Goal: Task Accomplishment & Management: Use online tool/utility

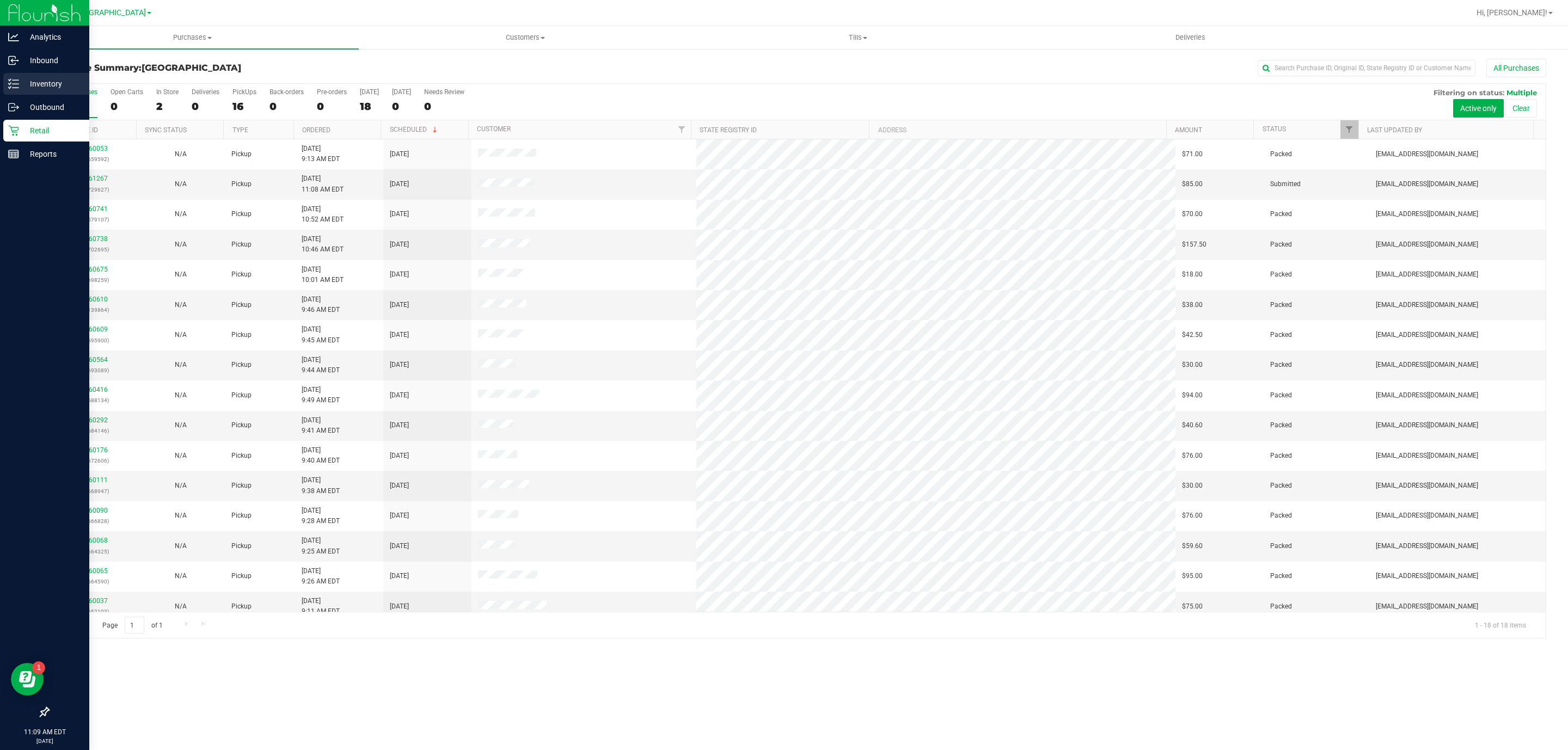
click at [8, 88] on icon at bounding box center [14, 84] width 11 height 11
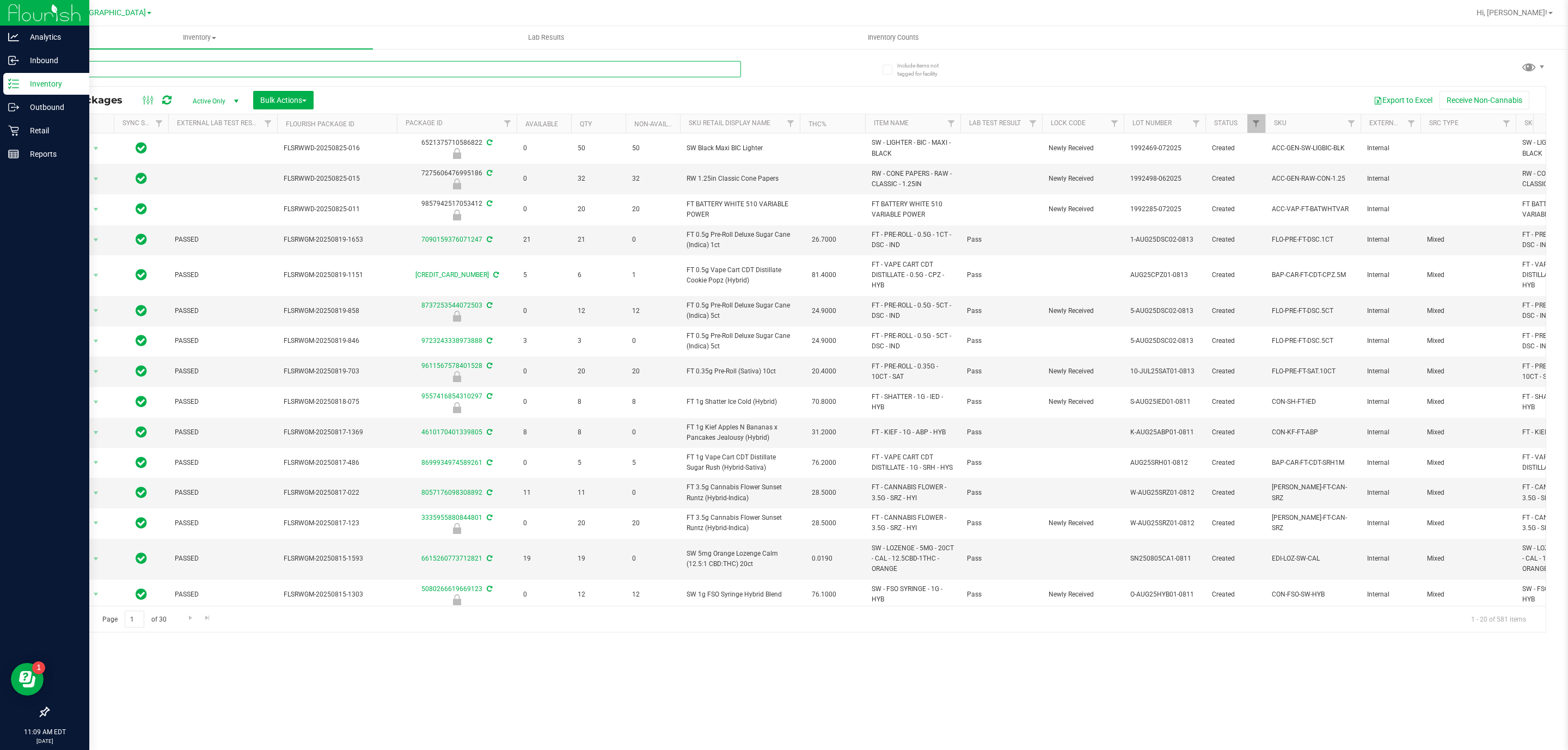
drag, startPoint x: 146, startPoint y: 71, endPoint x: 152, endPoint y: 80, distance: 10.8
click at [150, 73] on input "text" at bounding box center [394, 69] width 693 height 16
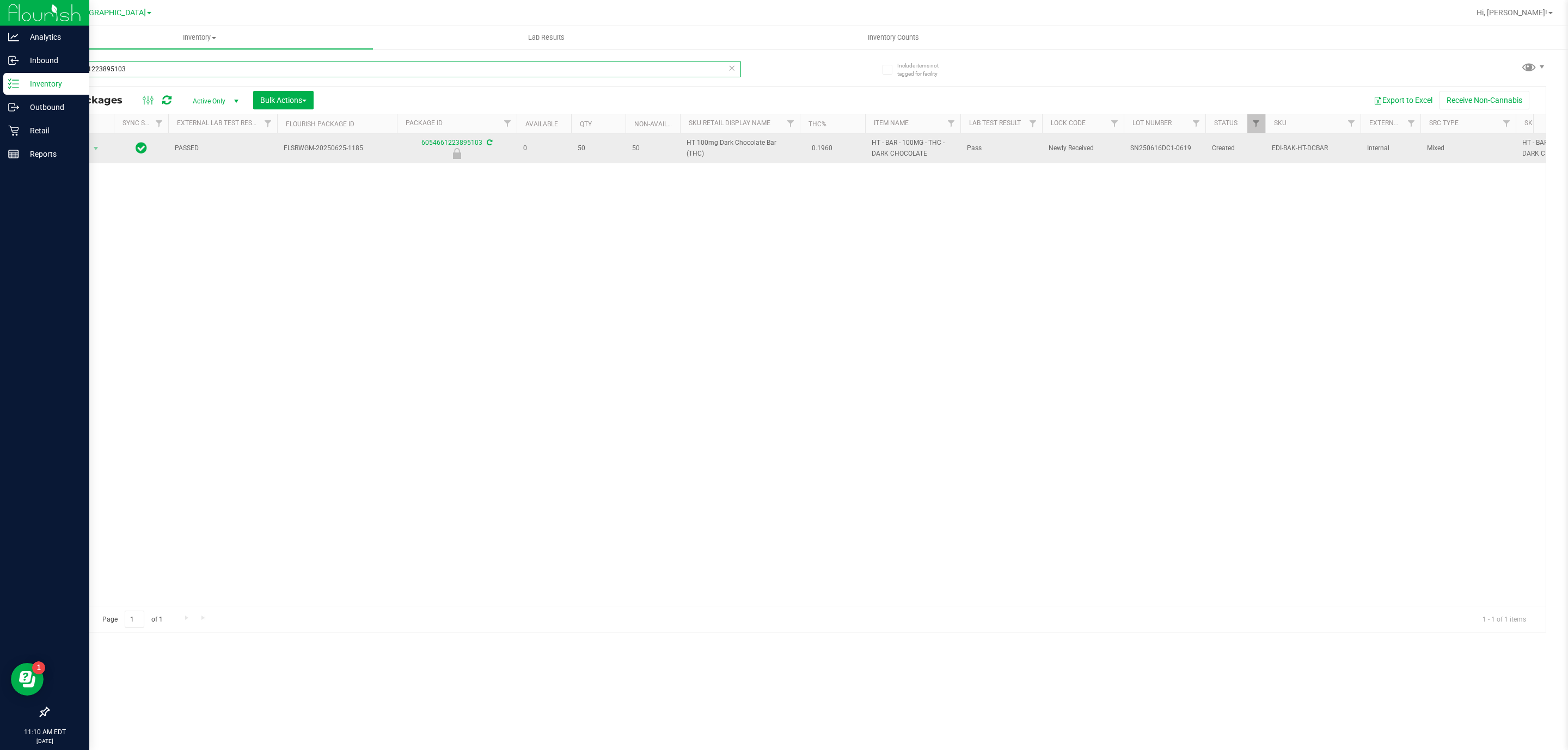
type input "6054661223895103"
click at [87, 147] on span "Action" at bounding box center [74, 149] width 30 height 15
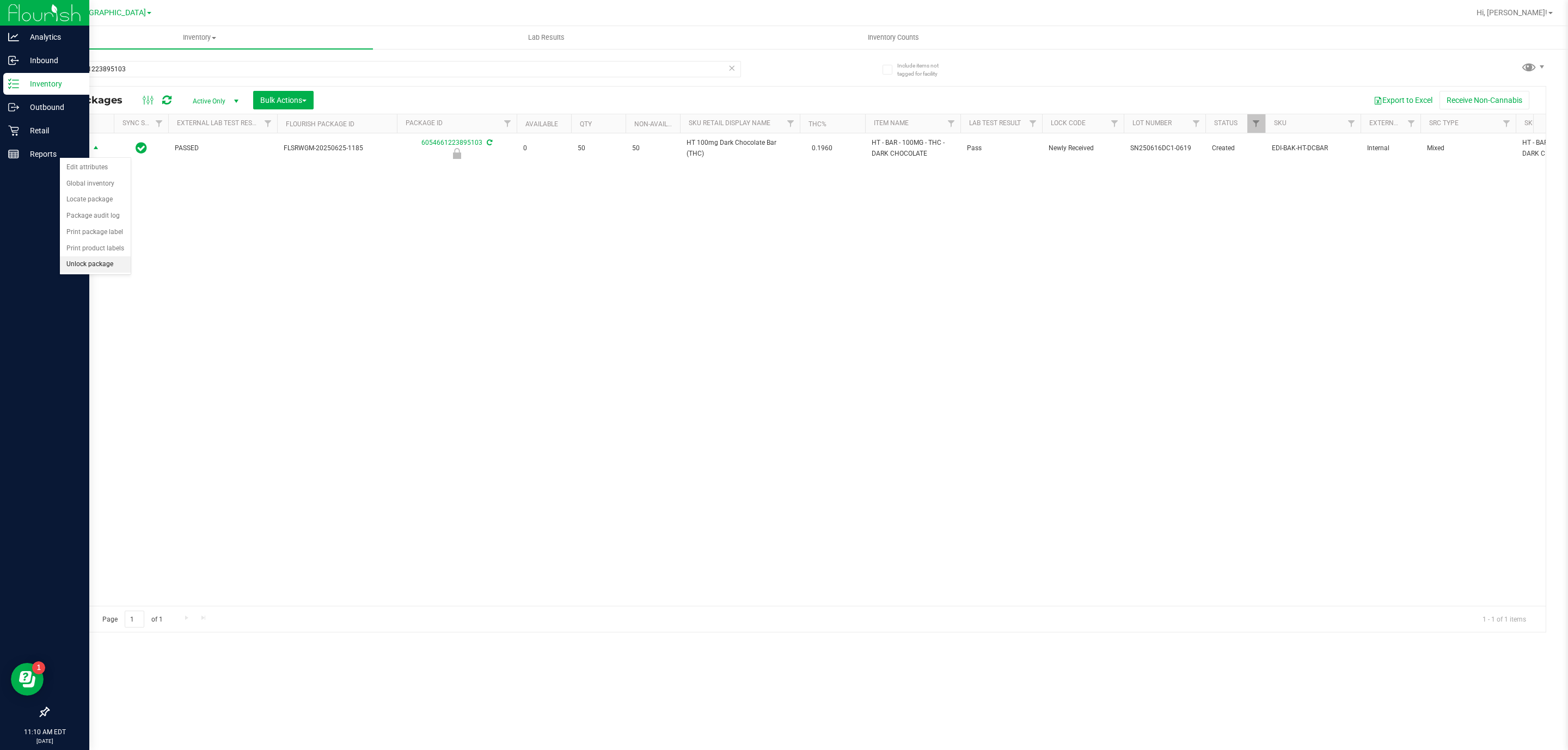
click at [85, 260] on li "Unlock package" at bounding box center [95, 264] width 71 height 16
click at [14, 127] on icon at bounding box center [14, 131] width 11 height 11
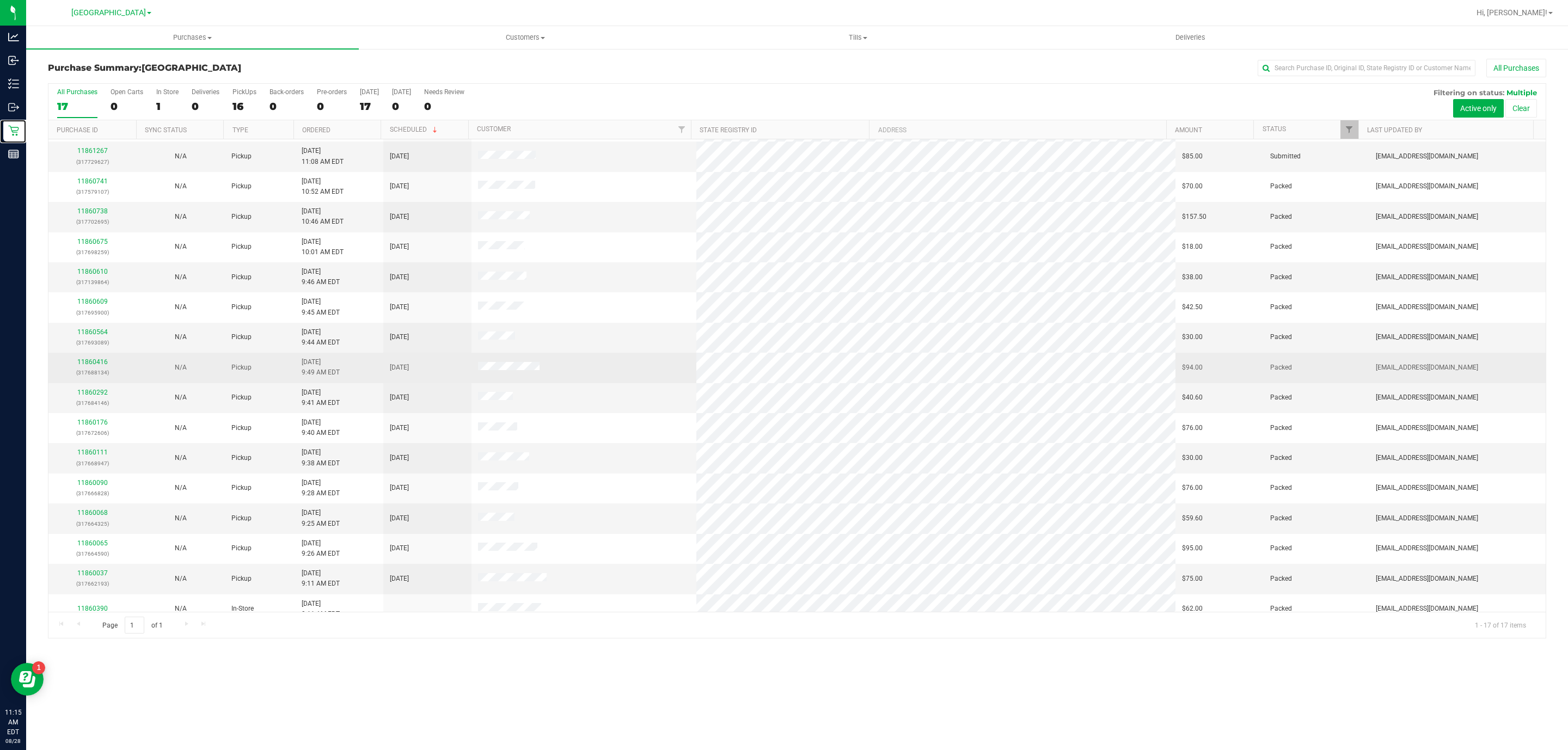
scroll to position [43, 0]
